Goal: Check status: Check status

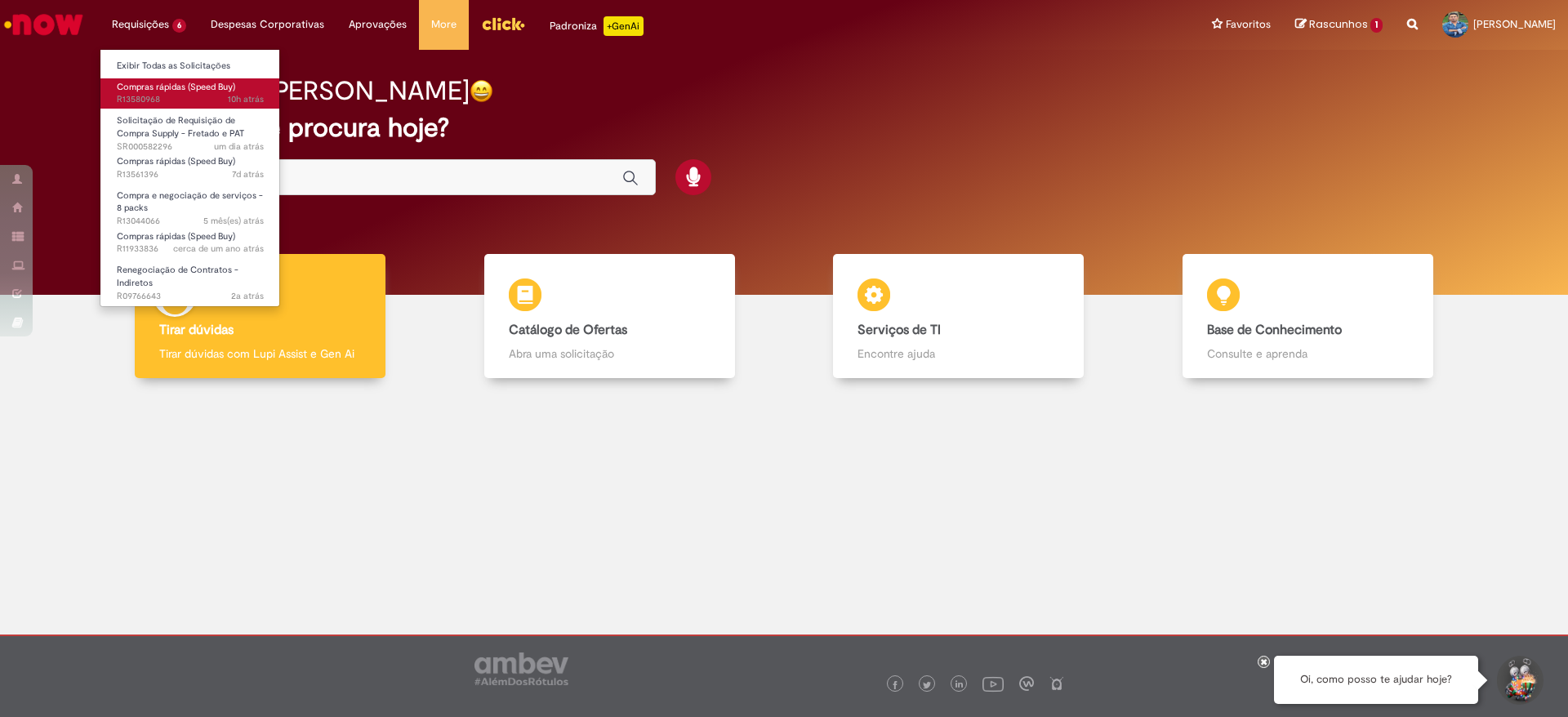
click at [163, 85] on span "Compras rápidas (Speed Buy)" at bounding box center [176, 87] width 118 height 13
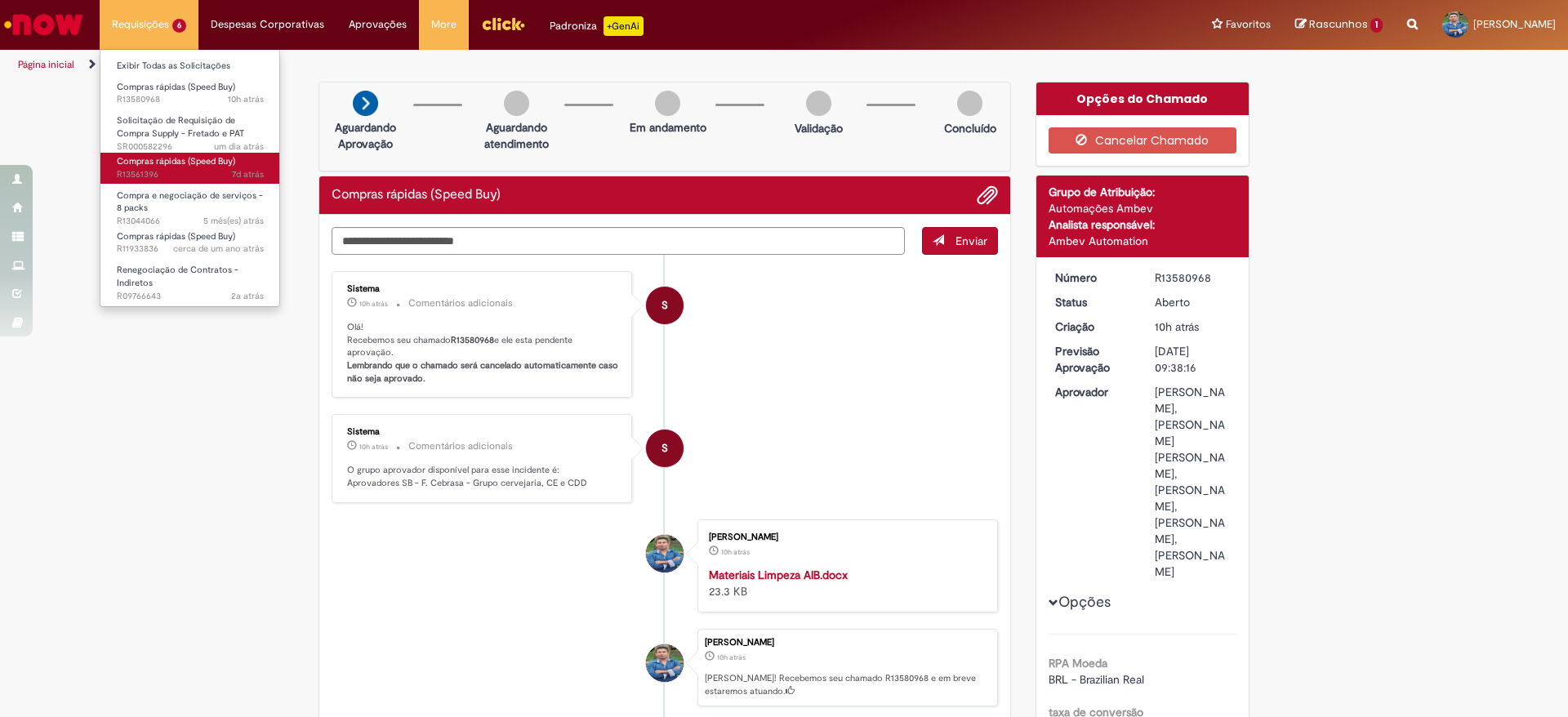
click at [176, 163] on span "Compras rápidas (Speed Buy)" at bounding box center [176, 161] width 118 height 13
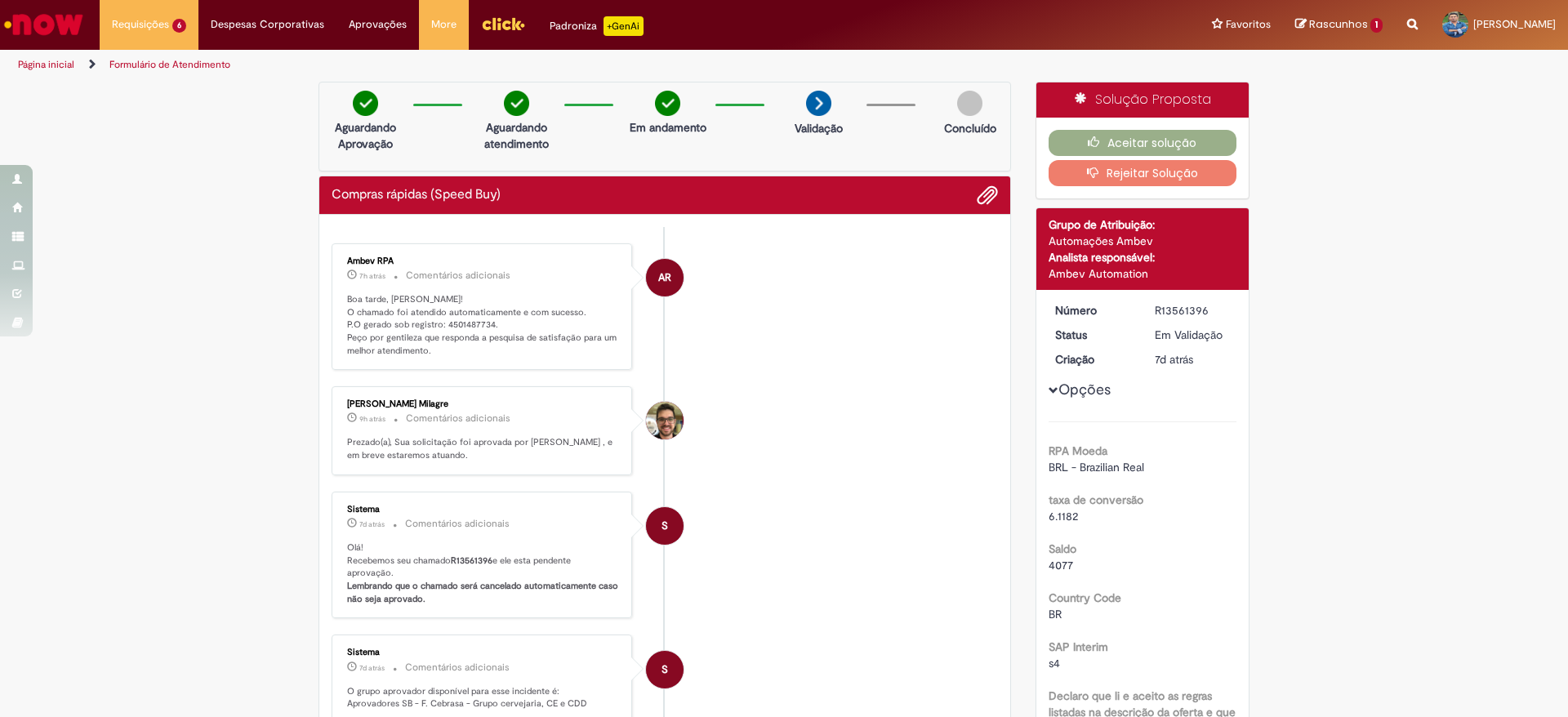
click at [463, 324] on p "Boa tarde, [PERSON_NAME]! O chamado foi atendido automaticamente e com sucesso.…" at bounding box center [482, 325] width 272 height 65
copy p "4501487734"
